Goal: Task Accomplishment & Management: Manage account settings

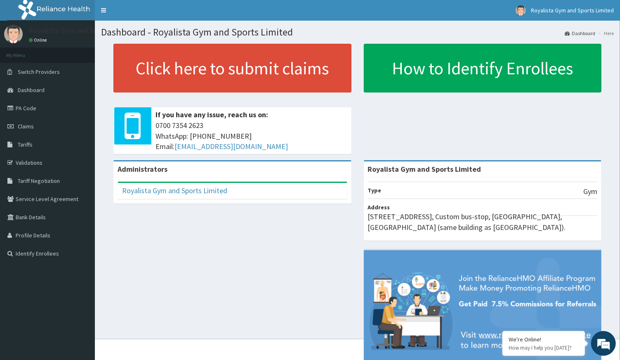
click at [42, 241] on link "Profile Details" at bounding box center [47, 235] width 95 height 18
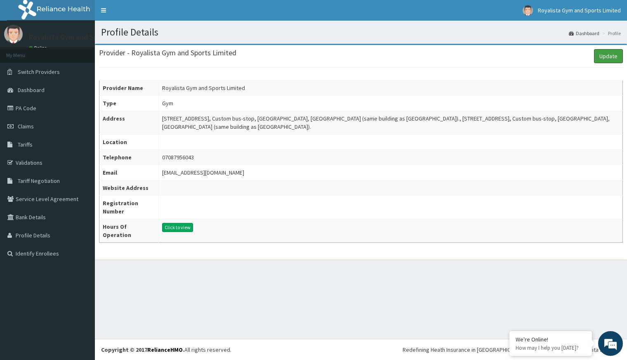
click at [611, 57] on link "Update" at bounding box center [608, 56] width 29 height 14
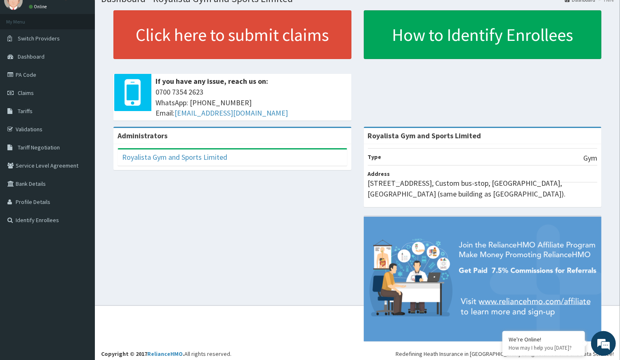
scroll to position [36, 0]
